Goal: Find specific page/section: Find specific page/section

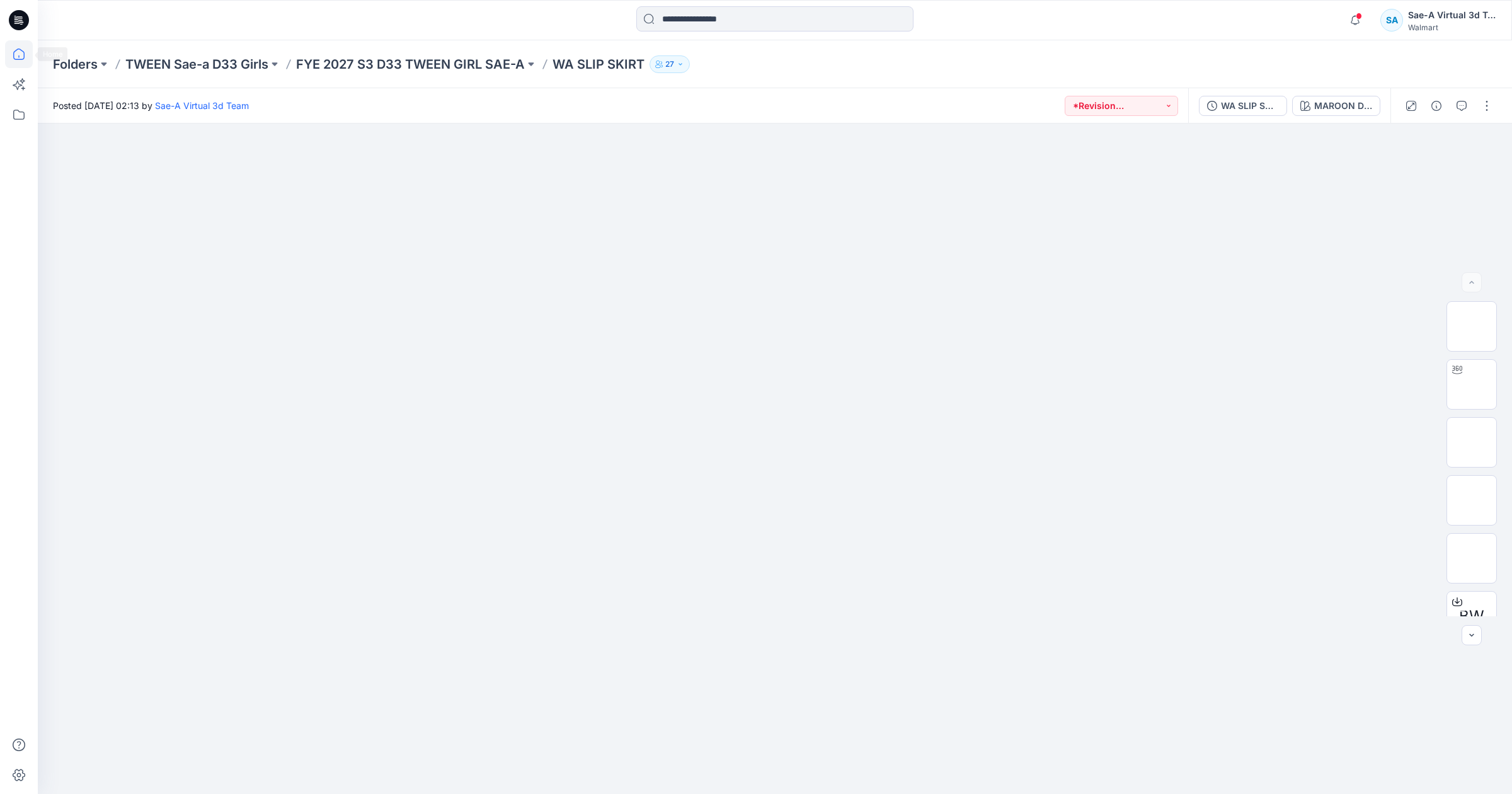
click at [10, 52] on icon at bounding box center [19, 54] width 28 height 28
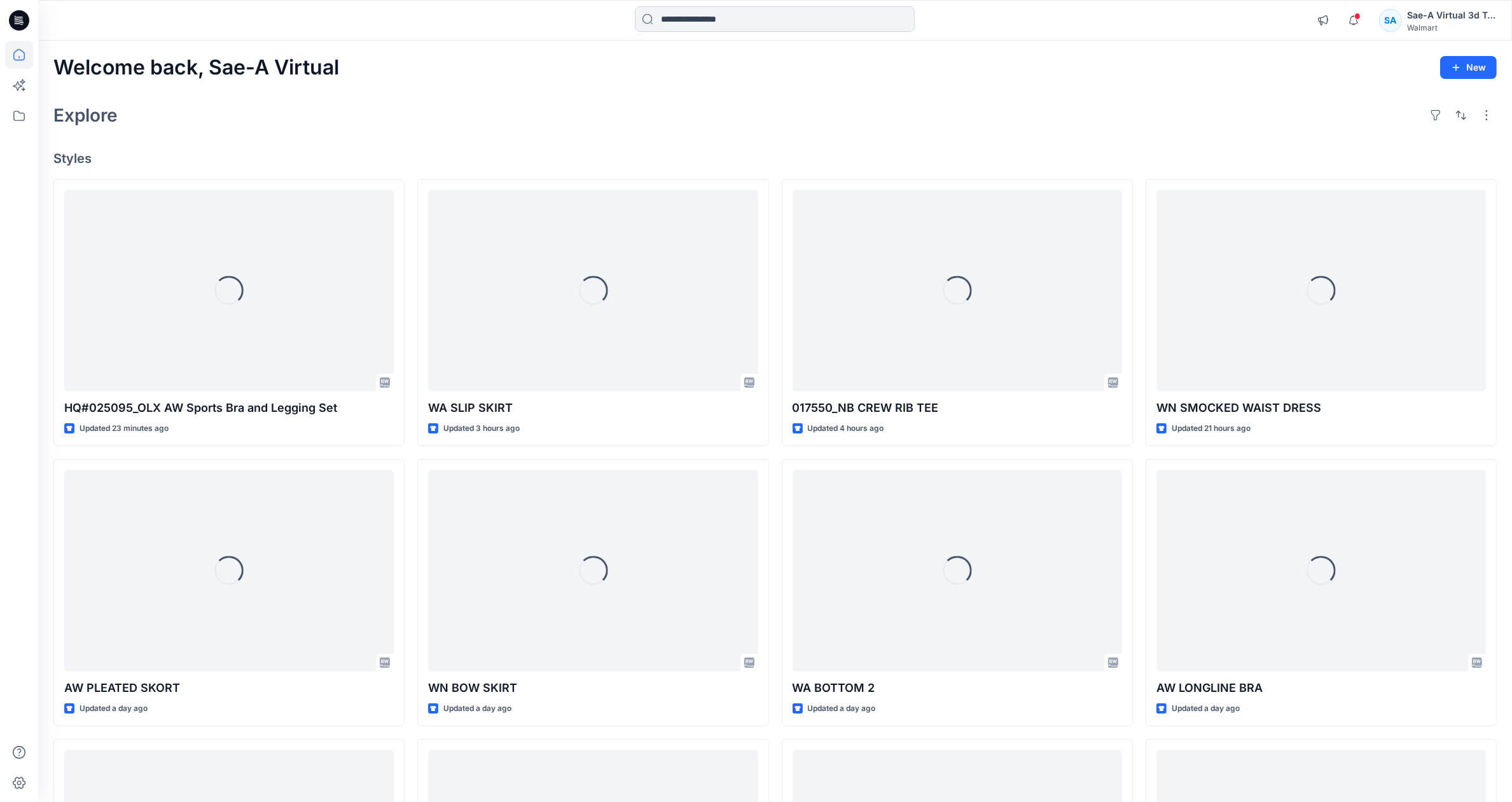
click at [856, 25] on input at bounding box center [774, 19] width 280 height 26
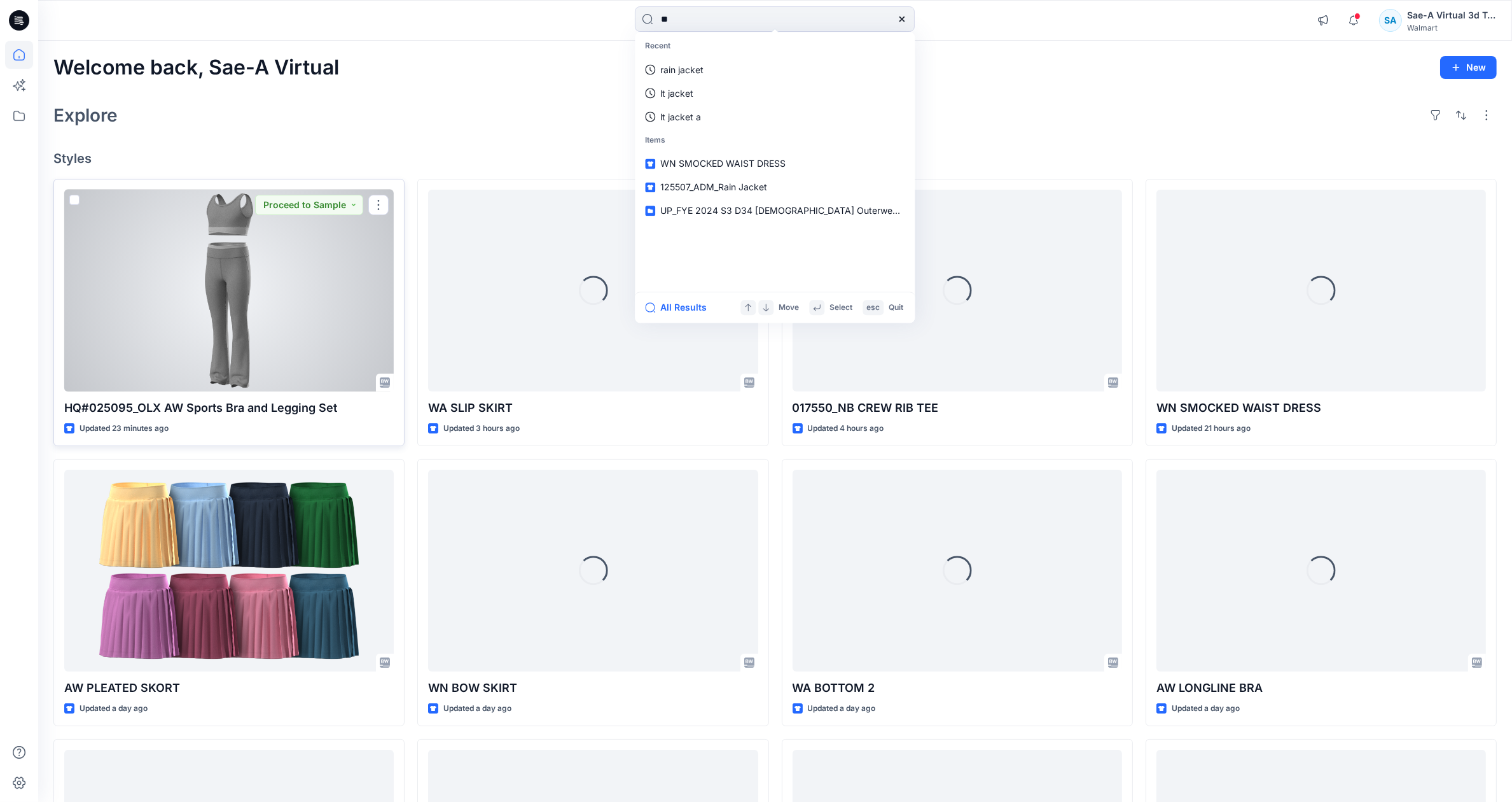
type input "**"
click at [257, 353] on div at bounding box center [229, 291] width 330 height 202
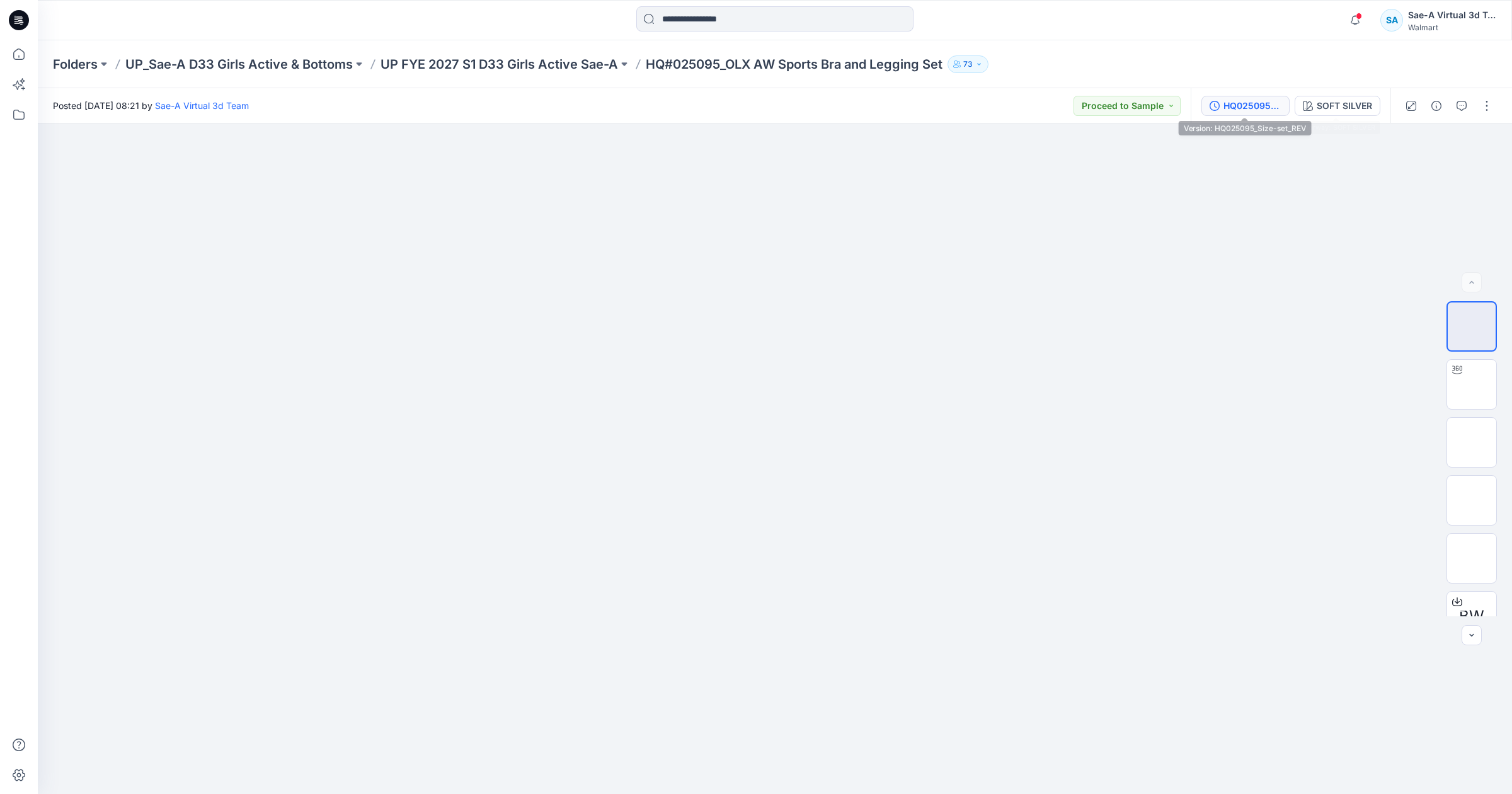
click at [1257, 105] on div "HQ025095_Size-set_REV" at bounding box center [1252, 106] width 58 height 14
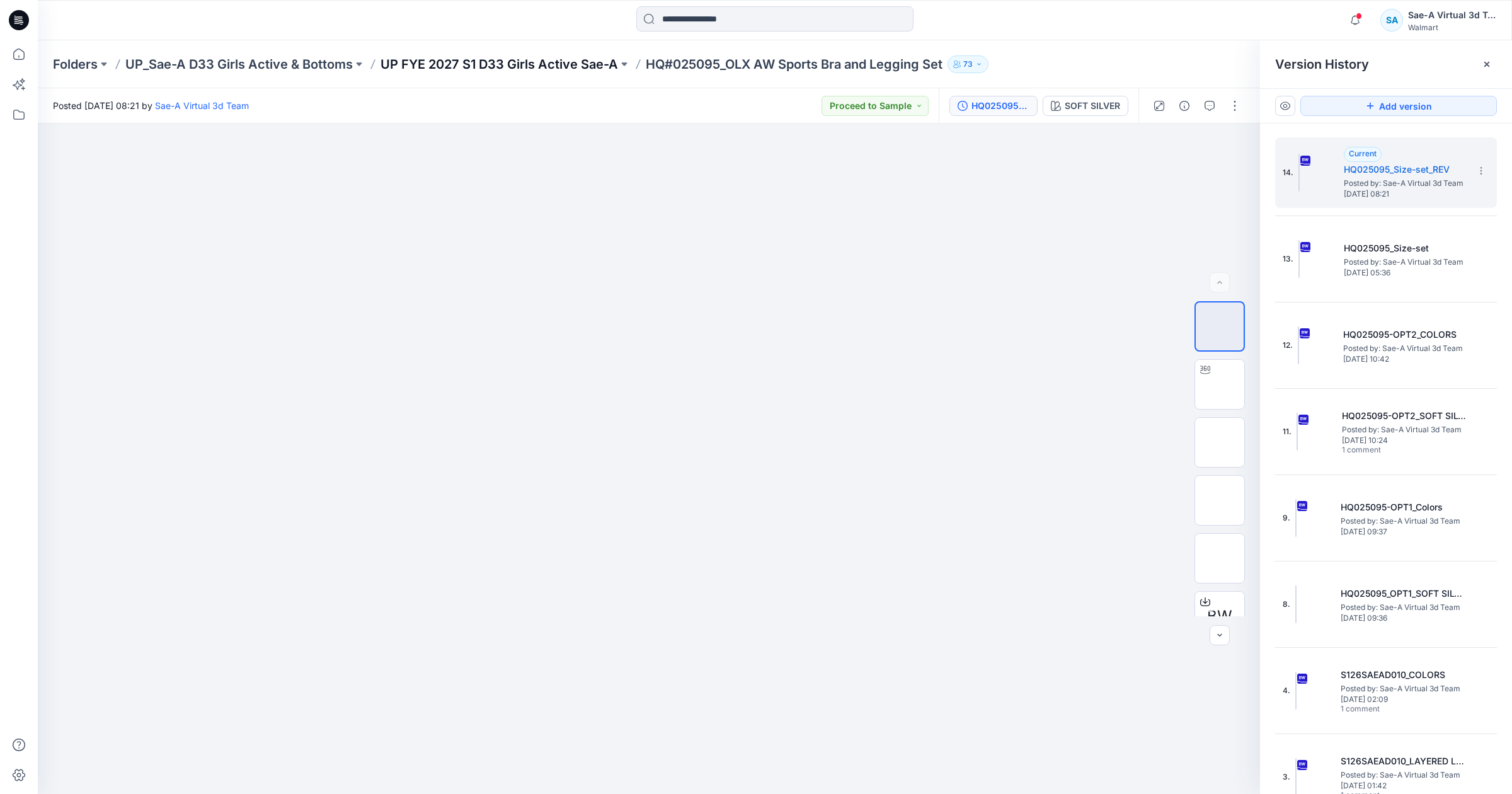
click at [554, 68] on p "UP FYE 2027 S1 D33 Girls Active Sae-A" at bounding box center [499, 65] width 238 height 18
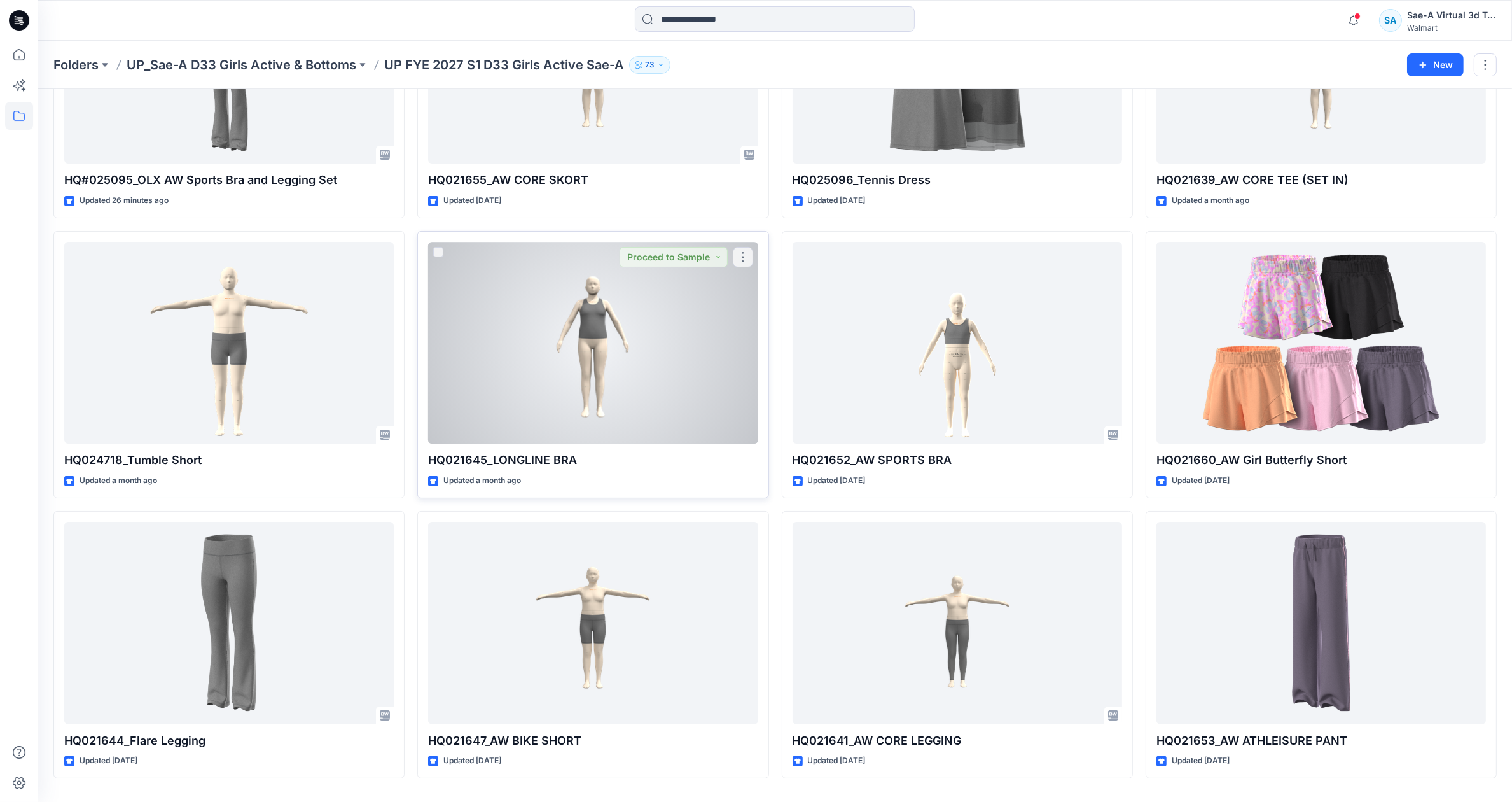
scroll to position [230, 0]
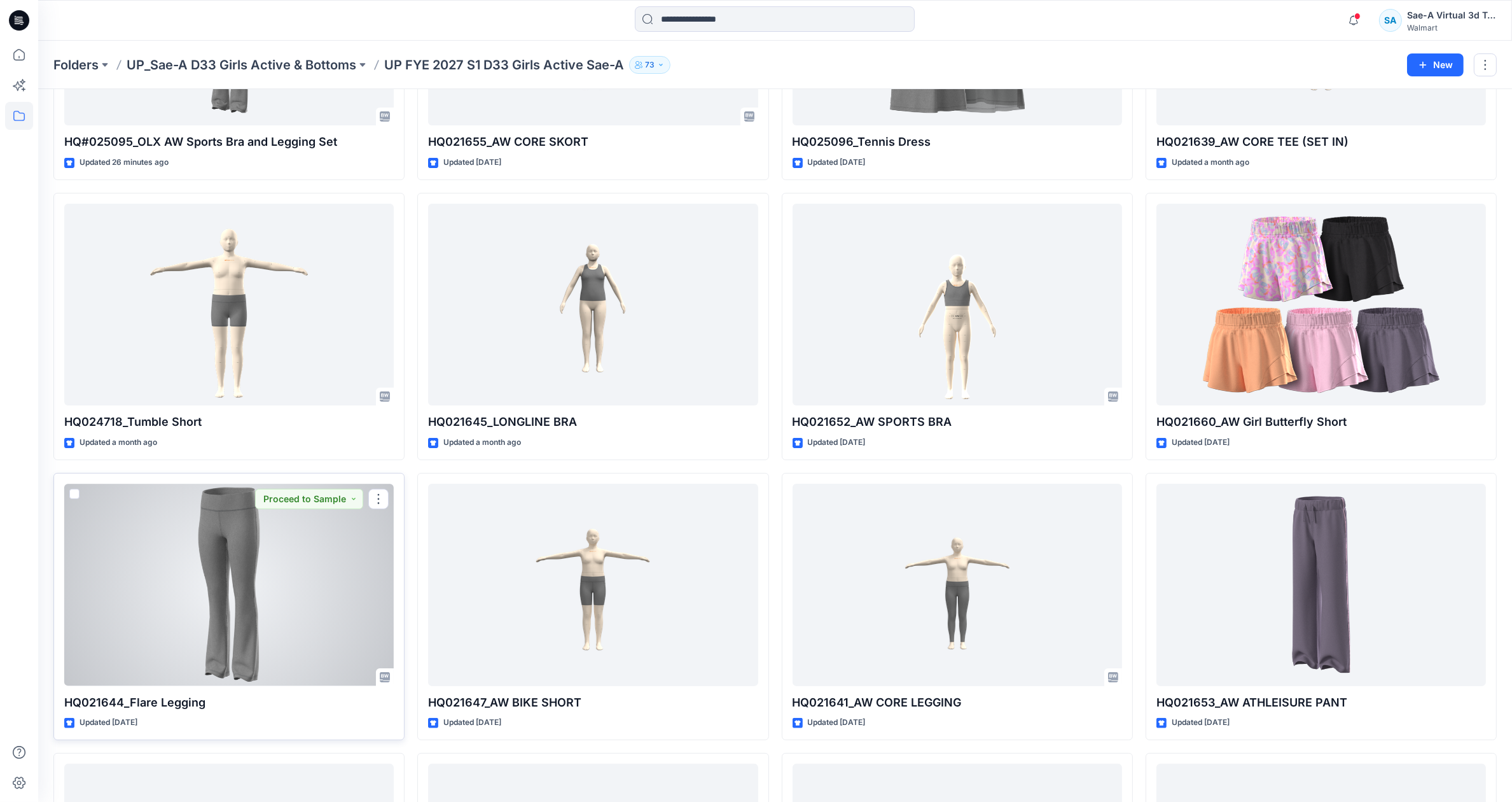
click at [326, 595] on div at bounding box center [229, 584] width 330 height 202
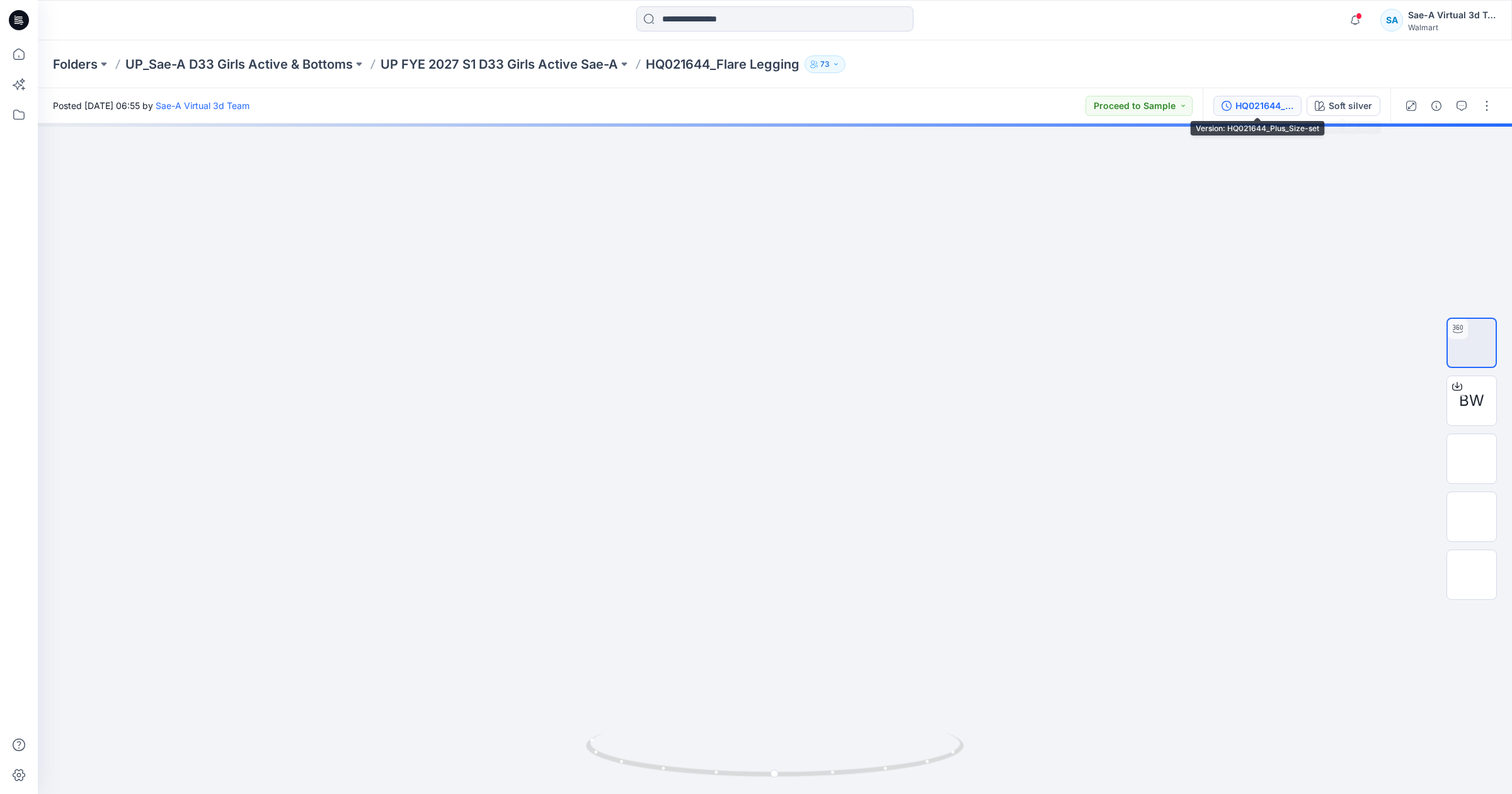
click at [1273, 105] on div "HQ021644_Plus_Size-set" at bounding box center [1264, 106] width 58 height 14
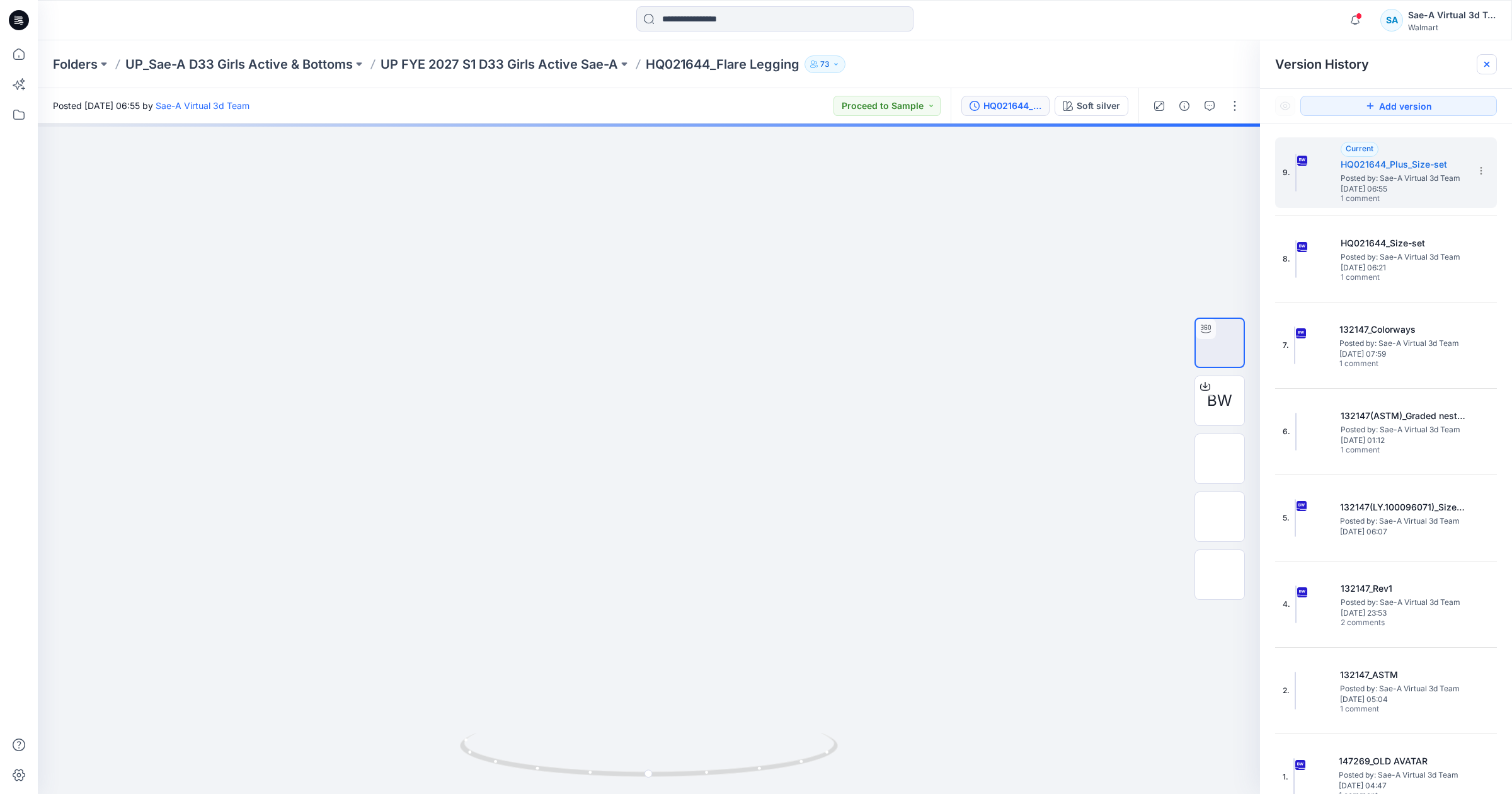
click at [1478, 63] on div at bounding box center [1487, 64] width 20 height 20
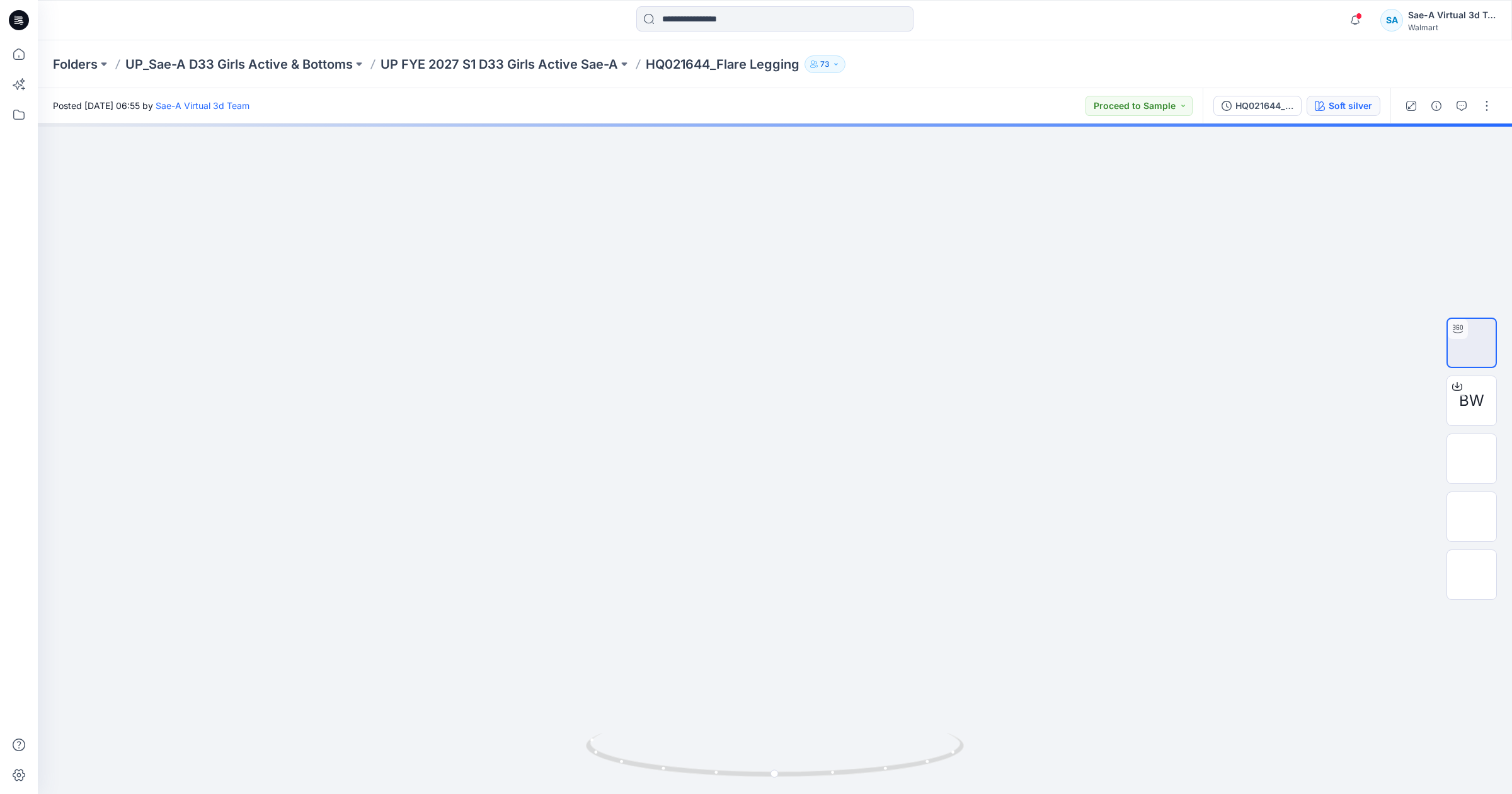
click at [1347, 112] on div "Soft silver" at bounding box center [1350, 106] width 43 height 14
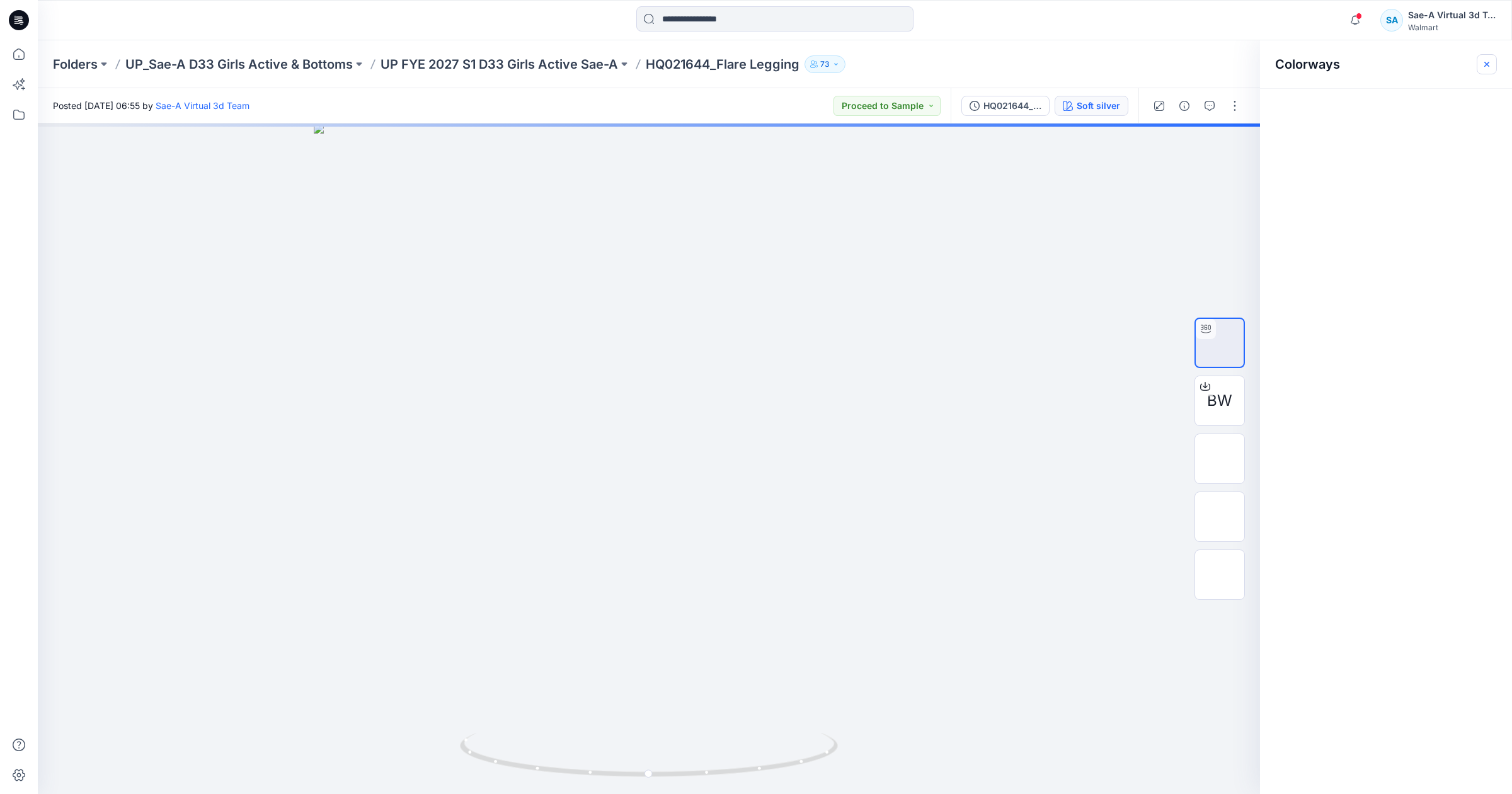
click at [1485, 70] on button "button" at bounding box center [1487, 64] width 20 height 20
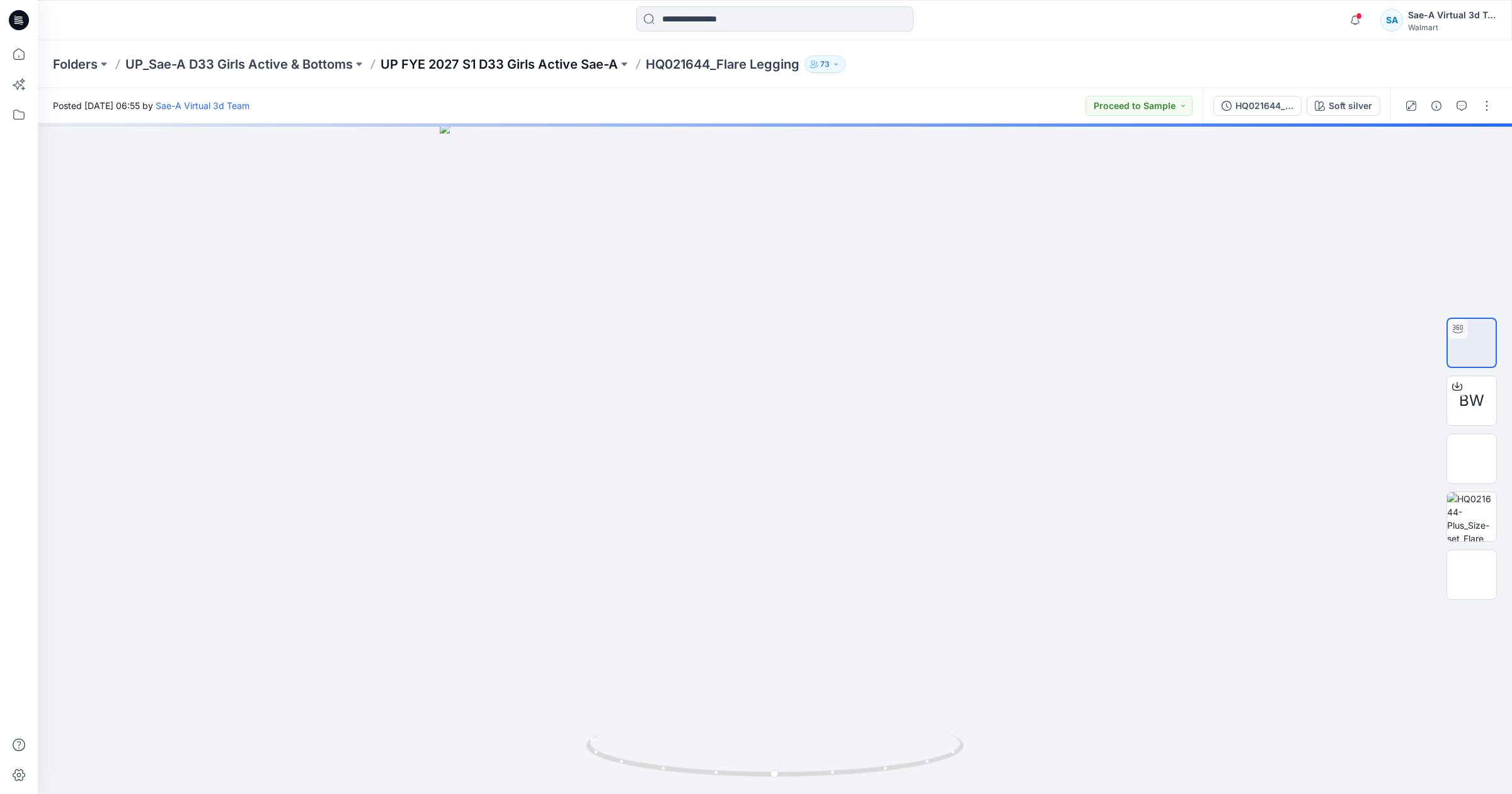
click at [498, 60] on p "UP FYE 2027 S1 D33 Girls Active Sae-A" at bounding box center [499, 65] width 238 height 18
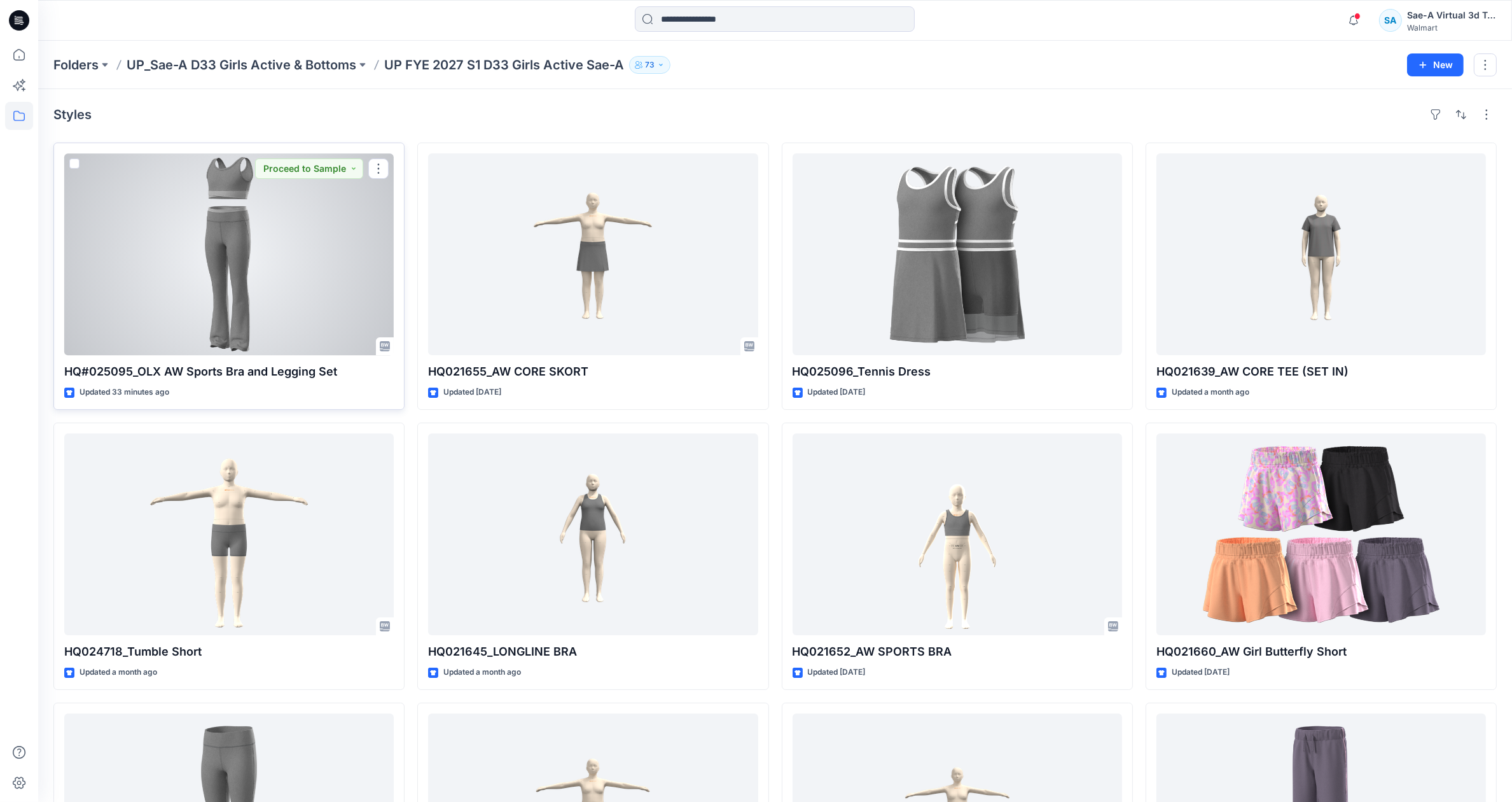
click at [254, 324] on div at bounding box center [229, 255] width 330 height 202
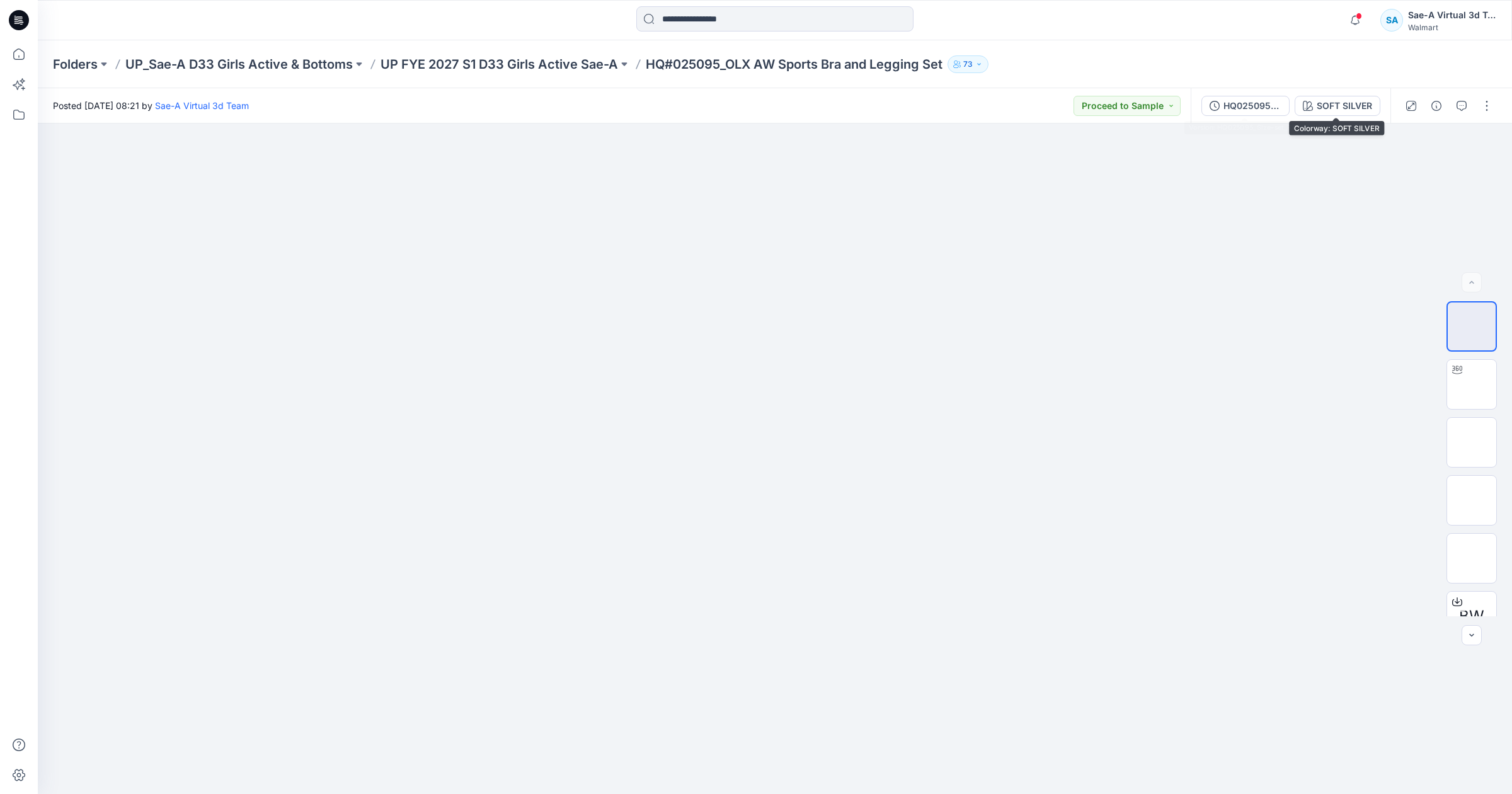
click at [1256, 109] on div "HQ025095_Size-set_REV" at bounding box center [1252, 106] width 58 height 14
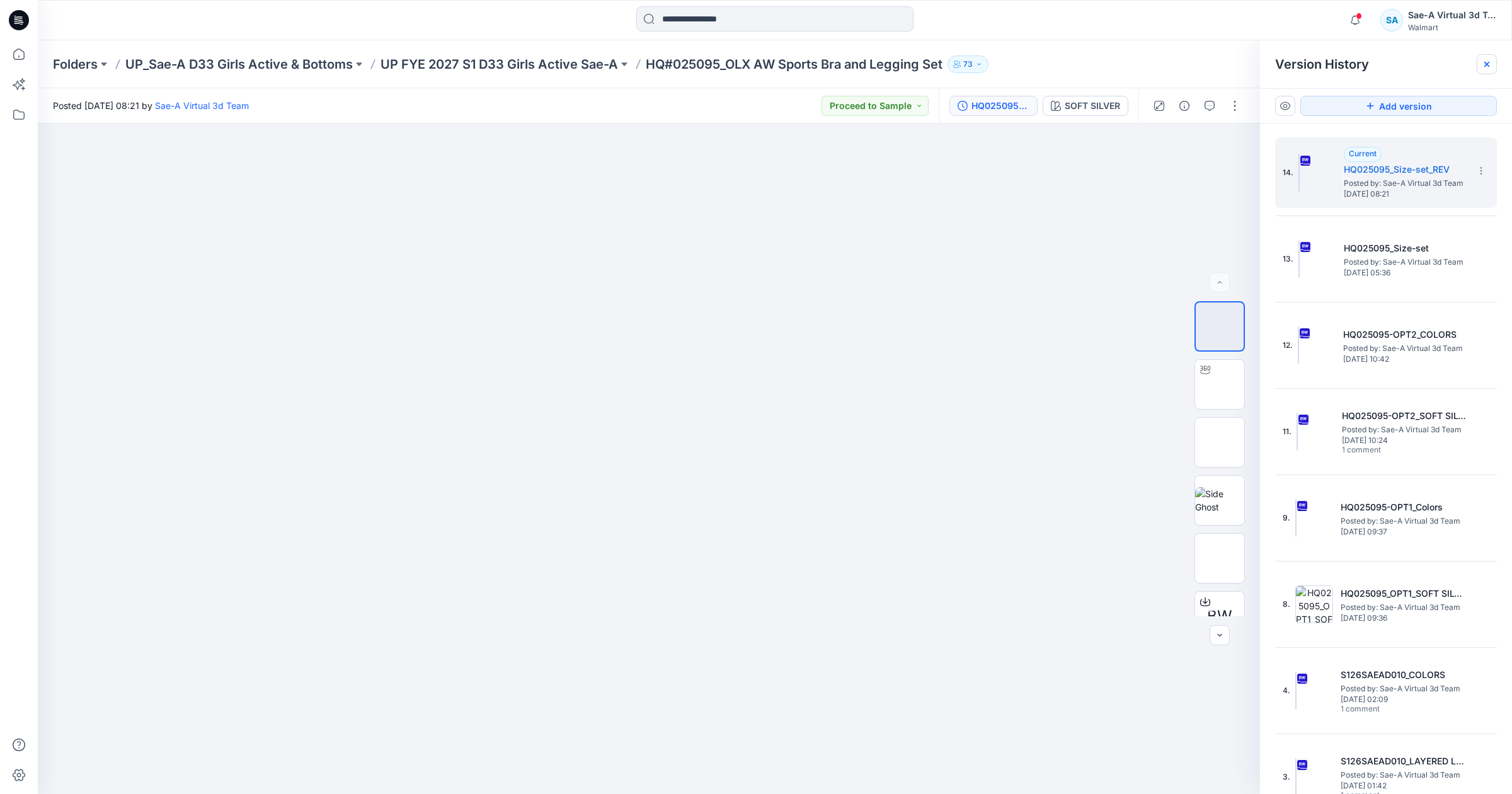
click at [1482, 59] on icon at bounding box center [1487, 64] width 10 height 10
